Goal: Check status

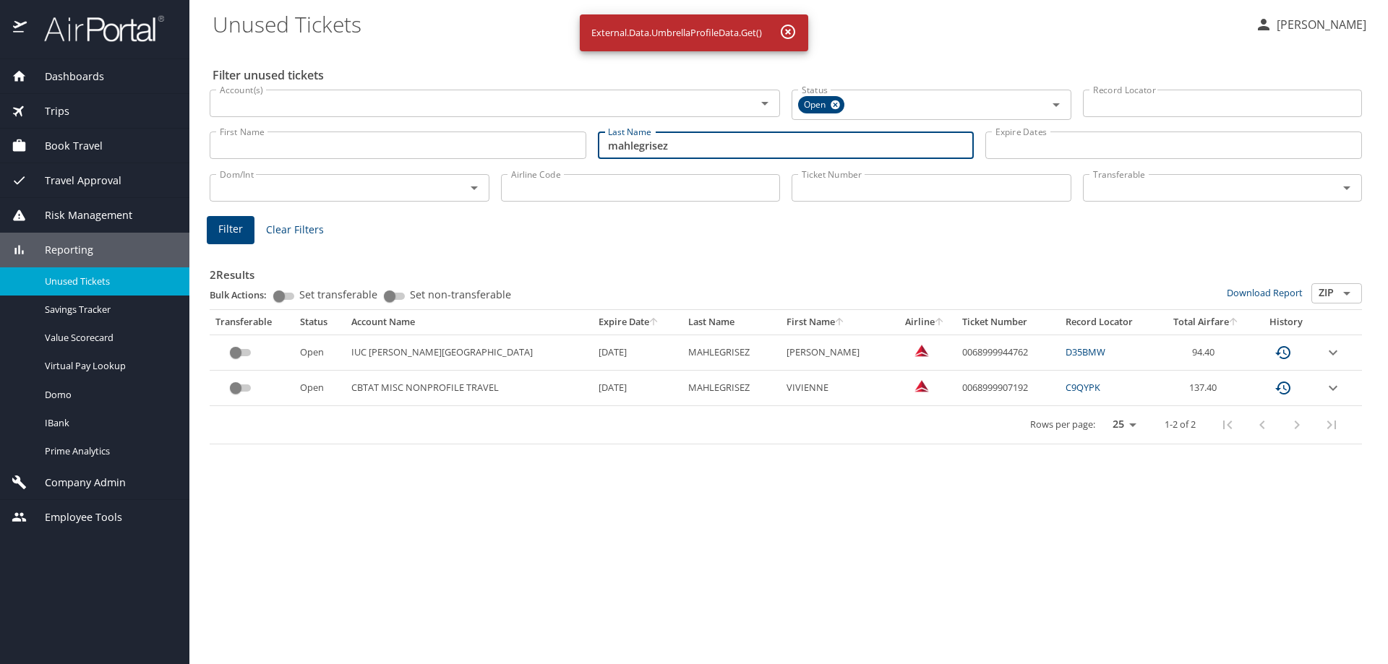
drag, startPoint x: 681, startPoint y: 147, endPoint x: 384, endPoint y: 160, distance: 297.3
click at [384, 160] on div "First Name First Name Last Name mahlegrisez Last Name Expire Dates Expire Dates" at bounding box center [786, 145] width 1164 height 51
click at [752, 153] on input "Last Name" at bounding box center [786, 145] width 377 height 27
type input "[PERSON_NAME]"
click at [438, 140] on input "First Name" at bounding box center [398, 145] width 377 height 27
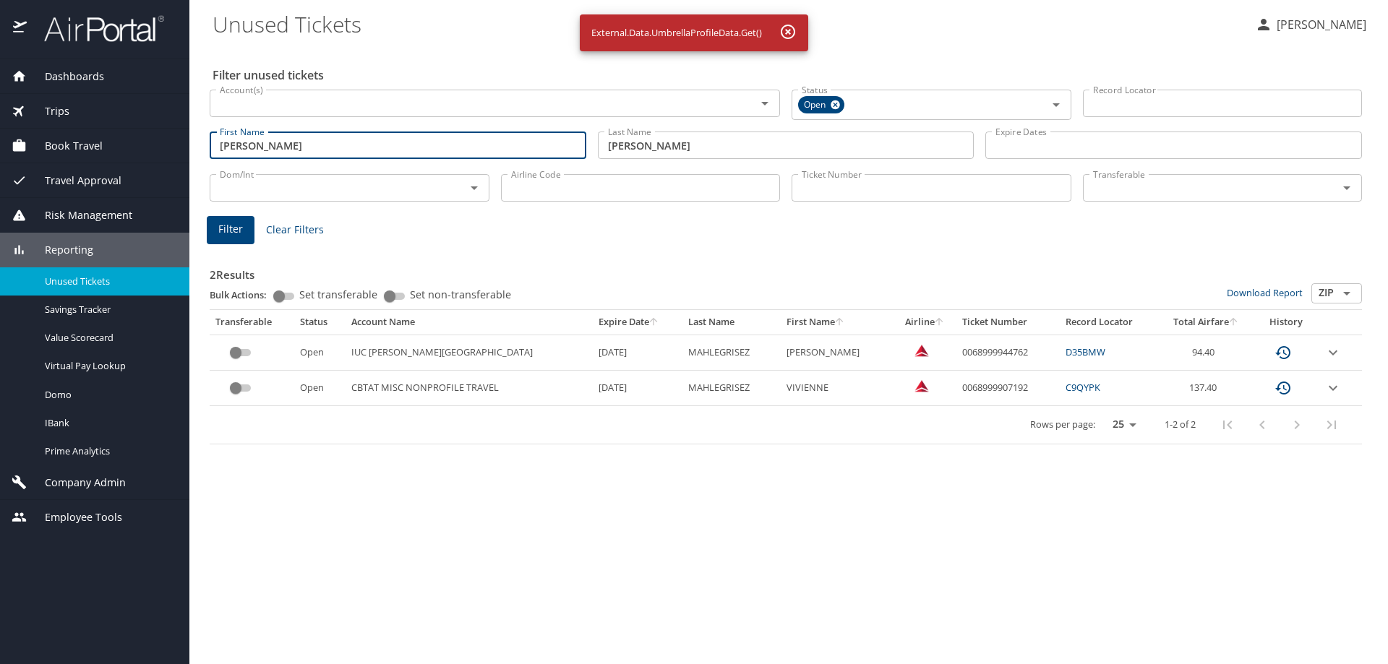
type input "[PERSON_NAME]"
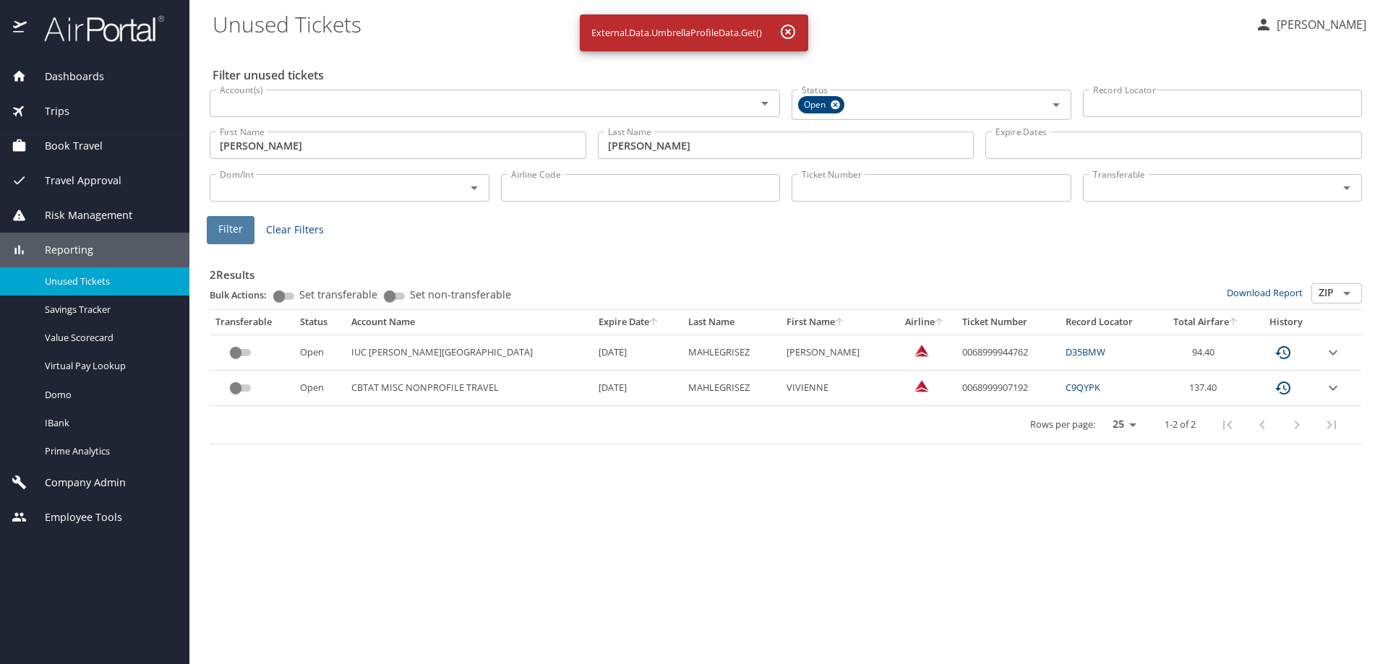
click at [244, 233] on button "Filter" at bounding box center [231, 230] width 48 height 28
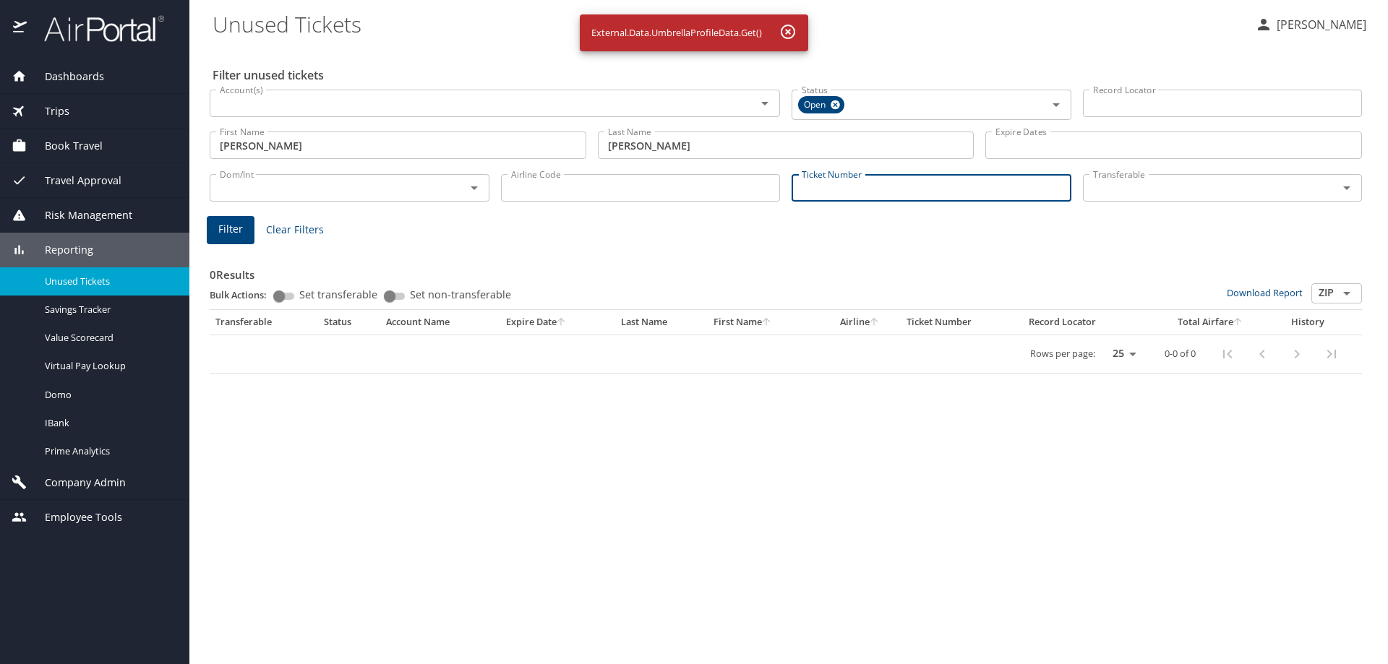
click at [815, 195] on input "Ticket Number" at bounding box center [931, 187] width 280 height 27
type input "0067232687782"
click at [236, 229] on span "Filter" at bounding box center [230, 227] width 25 height 18
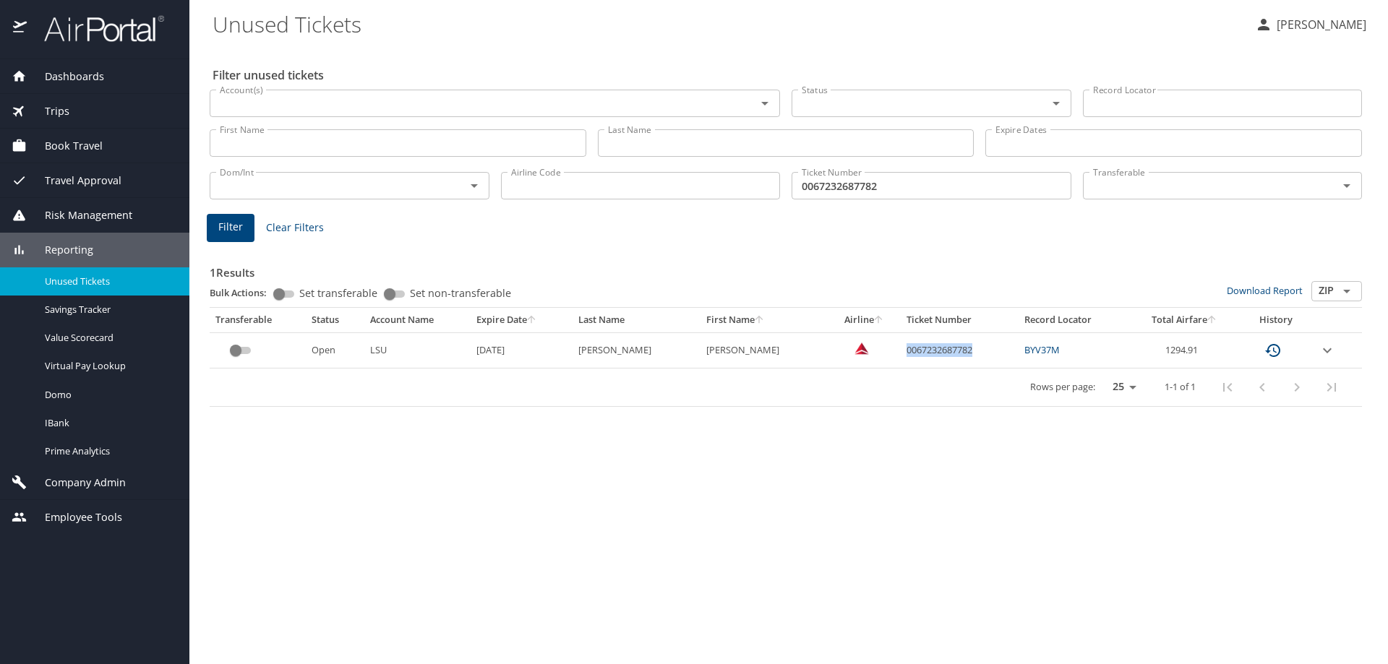
drag, startPoint x: 884, startPoint y: 348, endPoint x: 969, endPoint y: 361, distance: 86.2
click at [969, 361] on td "0067232687782" at bounding box center [960, 349] width 118 height 35
copy td "0067232687782"
click at [950, 434] on div "Filter unused tickets Account(s) Account(s) Status Status Record Locator Record…" at bounding box center [788, 355] width 1152 height 618
drag, startPoint x: 887, startPoint y: 349, endPoint x: 955, endPoint y: 350, distance: 67.9
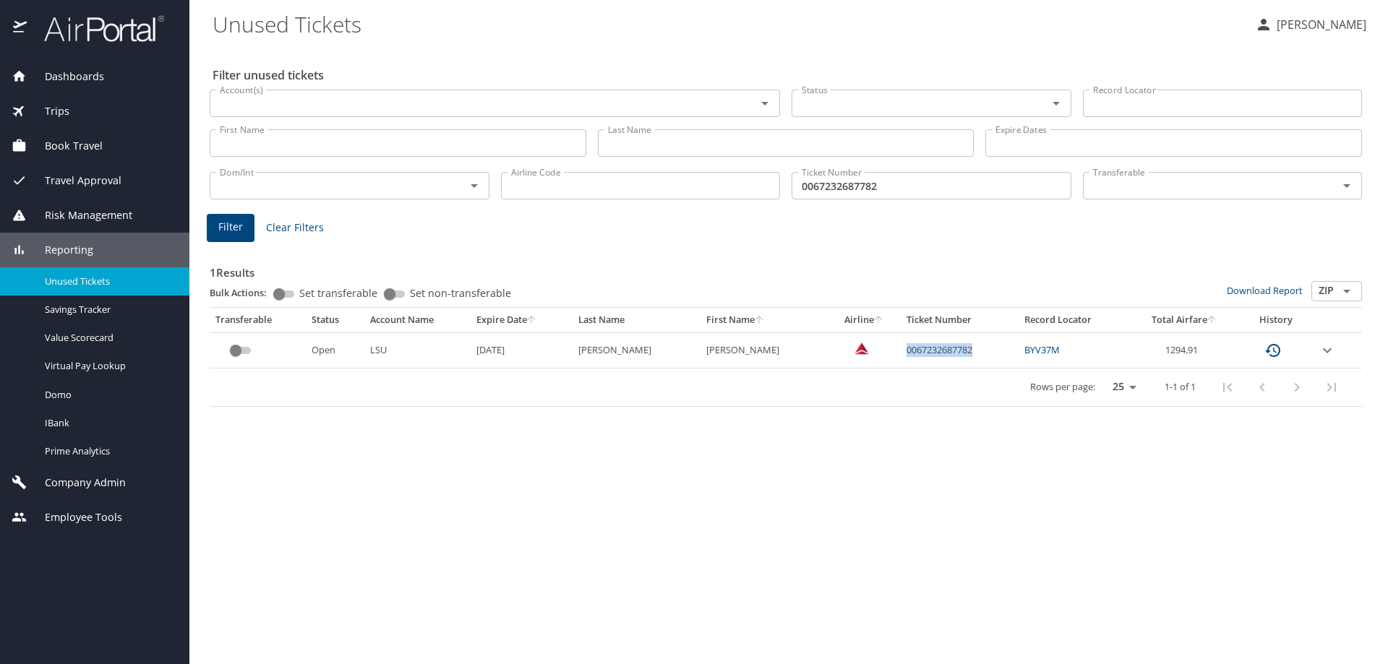
click at [955, 350] on td "0067232687782" at bounding box center [960, 349] width 118 height 35
copy td "0067232687782"
